Goal: Obtain resource: Obtain resource

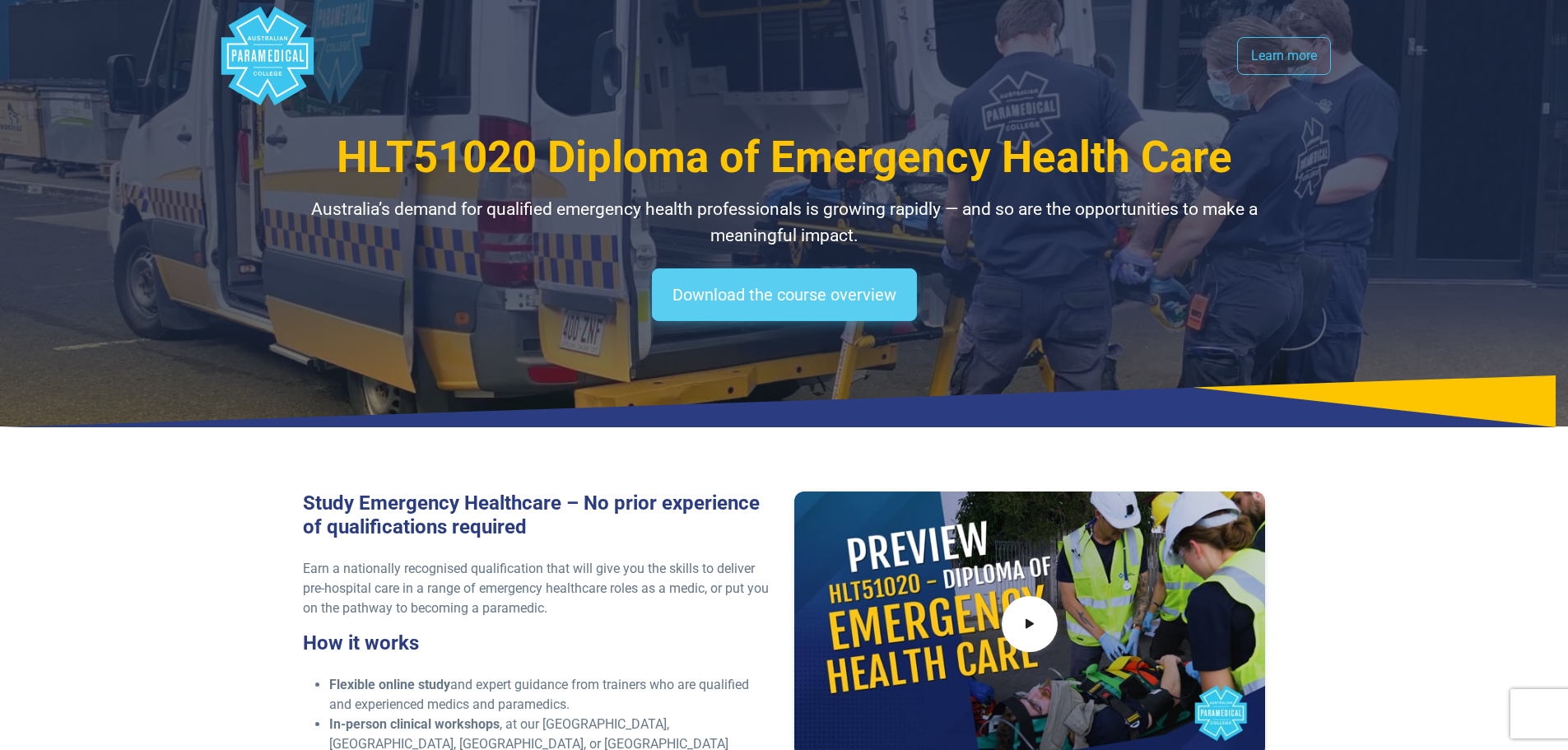
click at [825, 296] on link "Download the course overview" at bounding box center [784, 295] width 265 height 53
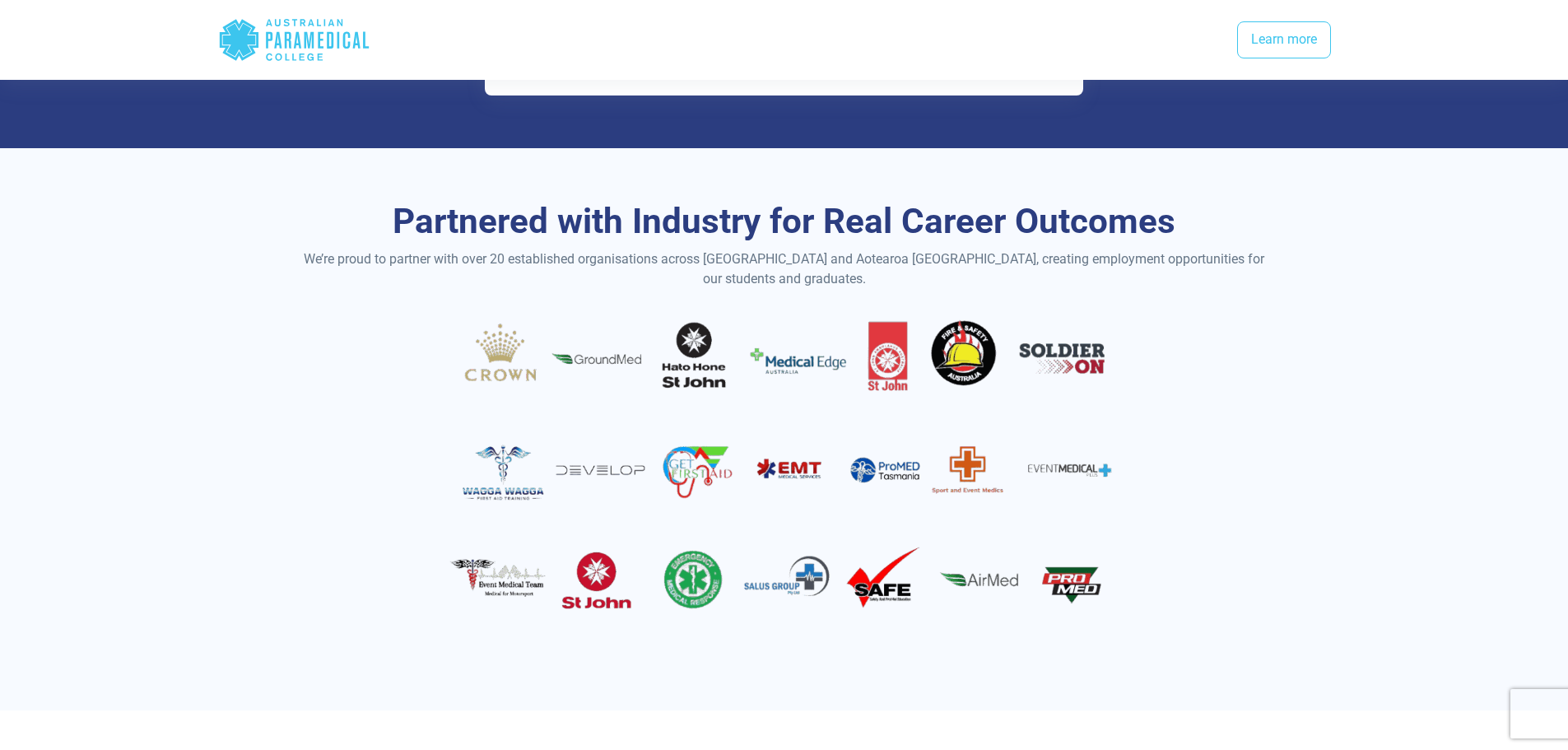
scroll to position [2680, 0]
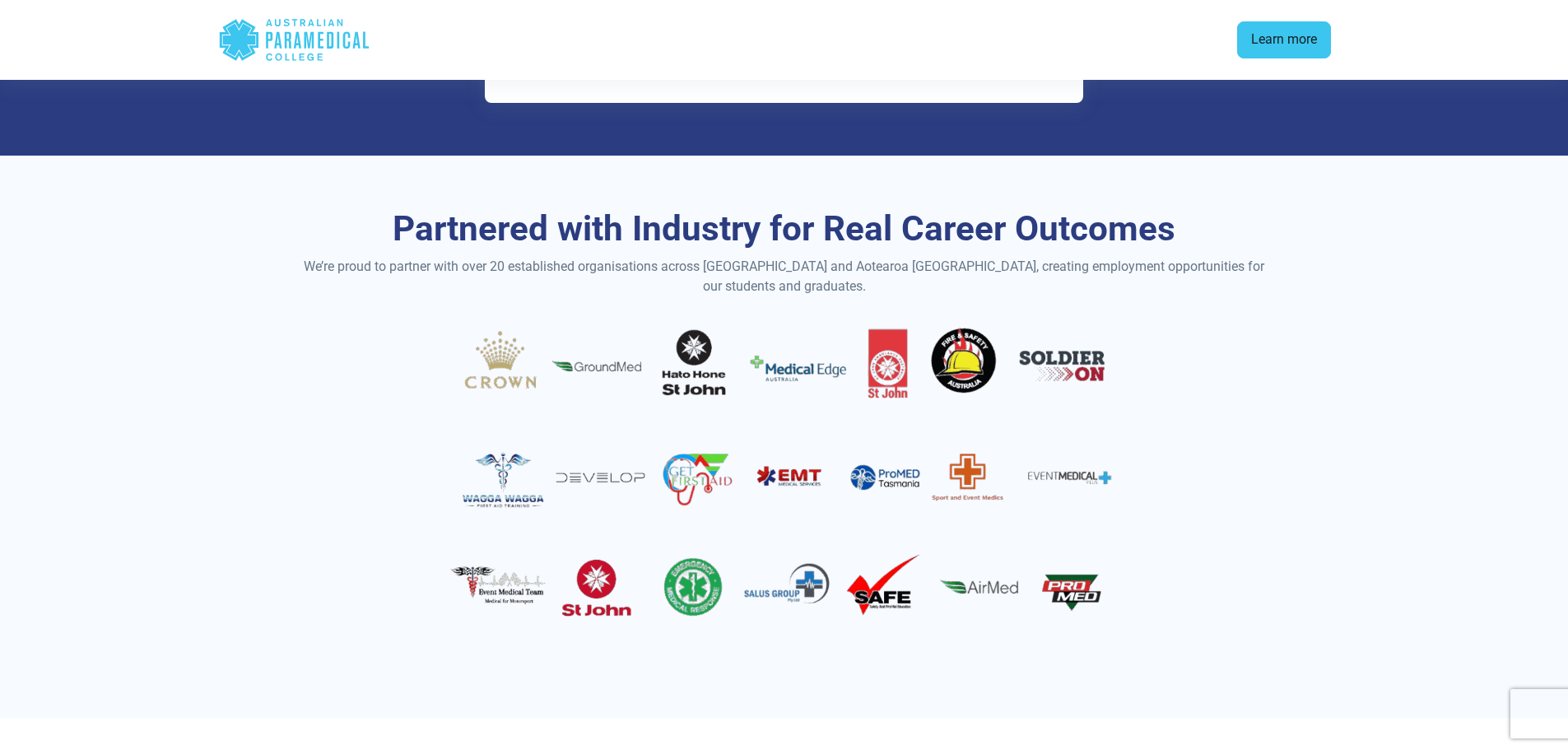
click at [1287, 37] on link "Learn more" at bounding box center [1283, 41] width 94 height 38
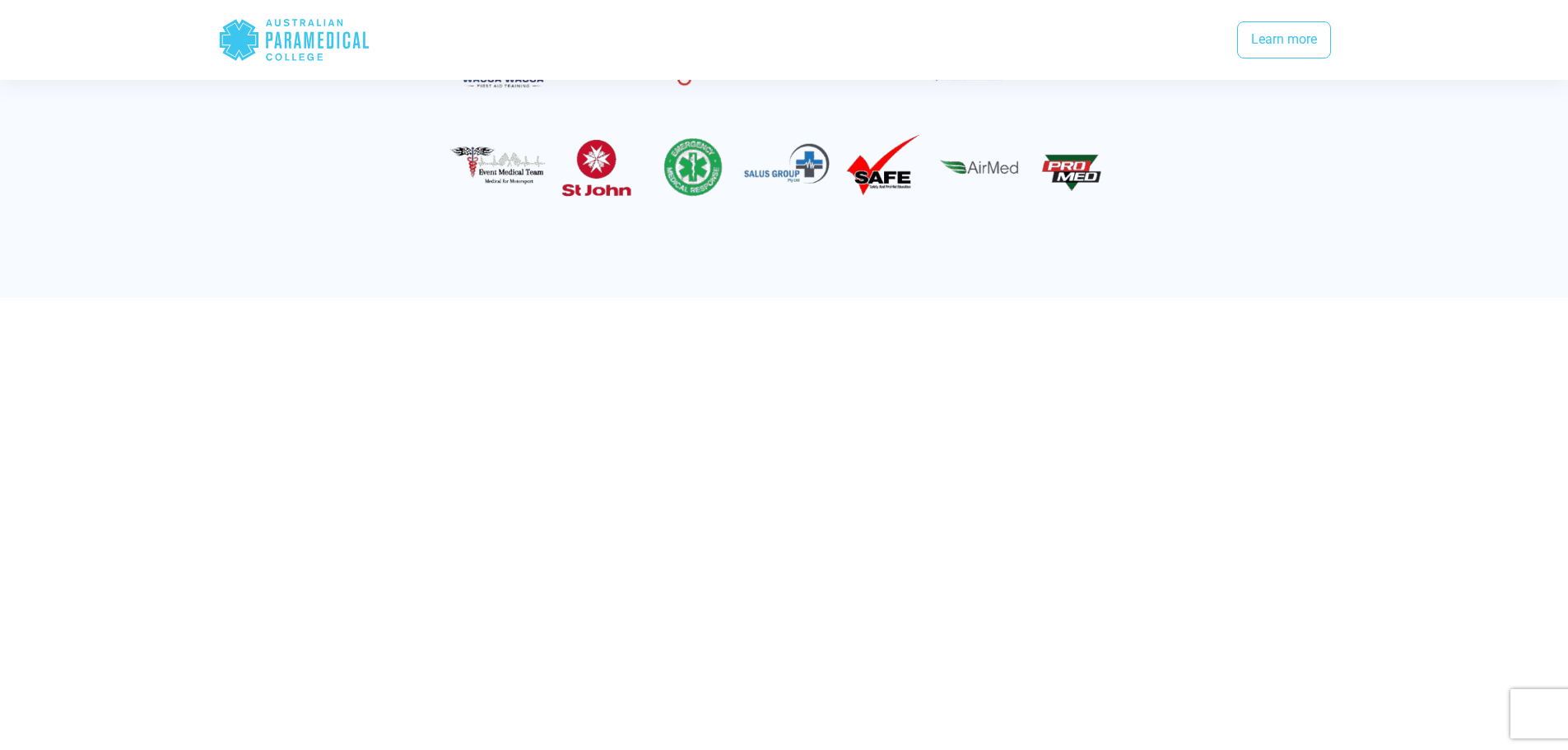
scroll to position [3257, 0]
